Goal: Task Accomplishment & Management: Complete application form

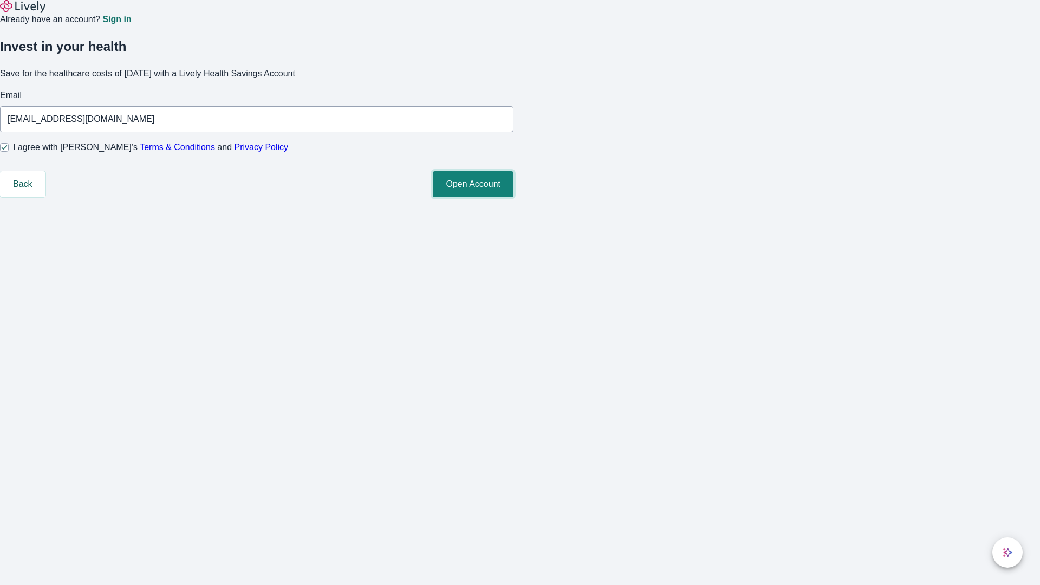
click at [514, 197] on button "Open Account" at bounding box center [473, 184] width 81 height 26
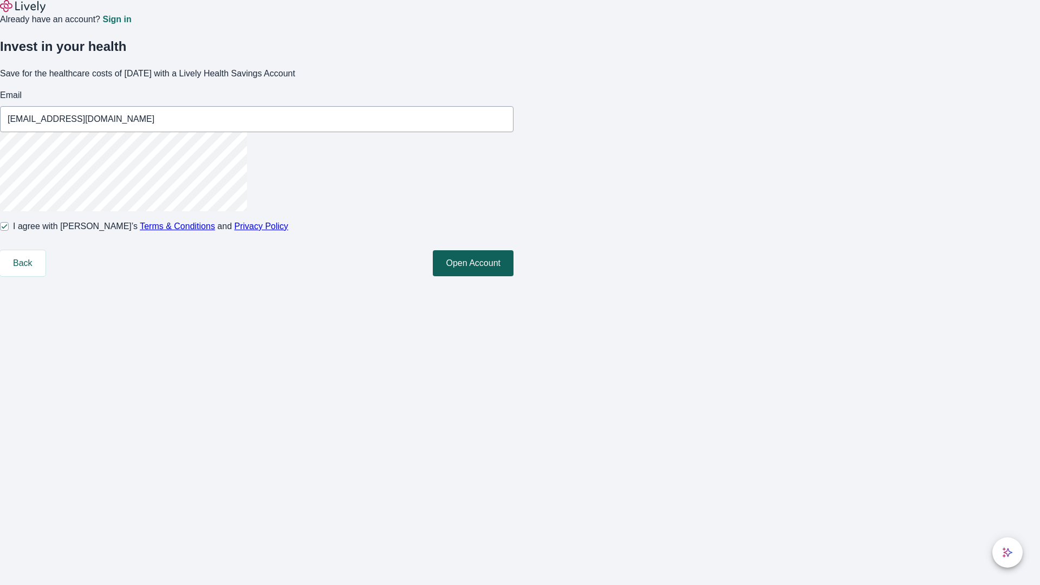
type input "[EMAIL_ADDRESS][DOMAIN_NAME]"
click at [9, 231] on input "I agree with Lively’s Terms & Conditions and Privacy Policy" at bounding box center [4, 226] width 9 height 9
checkbox input "false"
type input "[EMAIL_ADDRESS][DOMAIN_NAME]"
click at [9, 231] on input "I agree with Lively’s Terms & Conditions and Privacy Policy" at bounding box center [4, 226] width 9 height 9
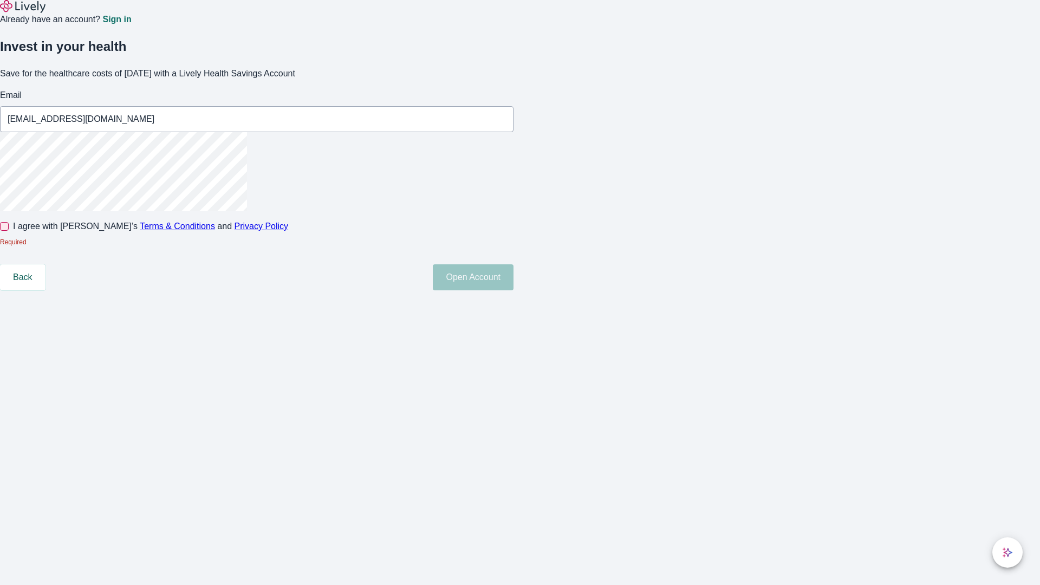
checkbox input "true"
click at [514, 276] on button "Open Account" at bounding box center [473, 263] width 81 height 26
